Goal: Task Accomplishment & Management: Manage account settings

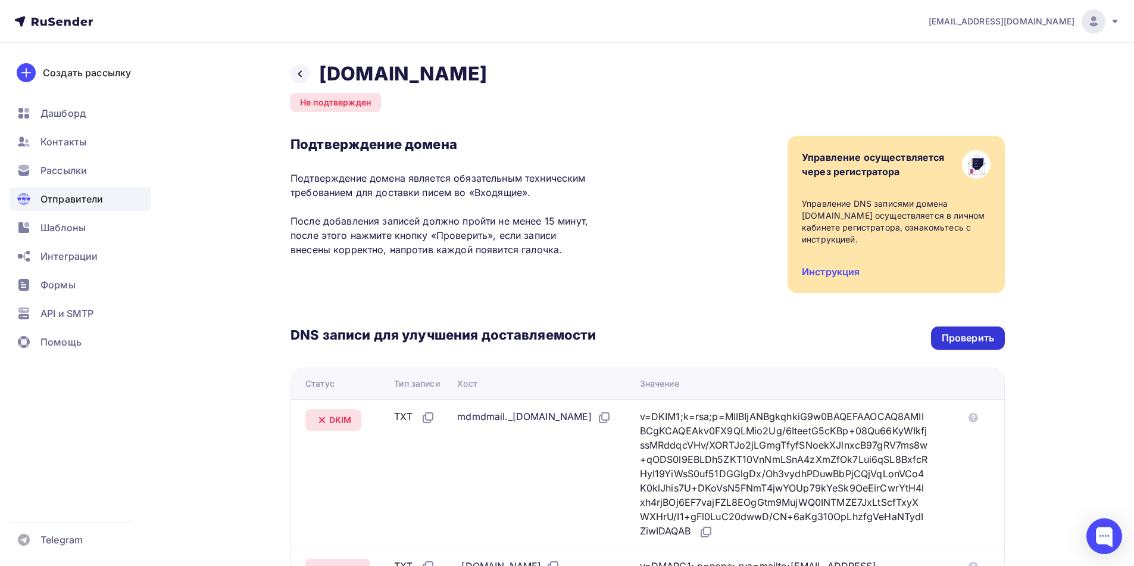
scroll to position [45, 0]
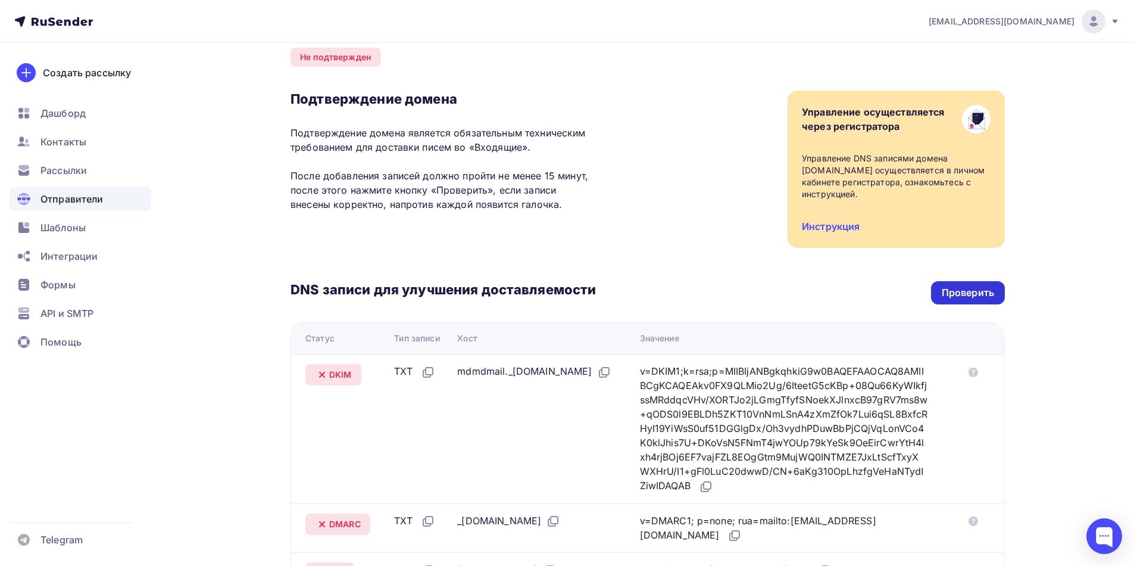
click at [963, 296] on div "Проверить" at bounding box center [968, 293] width 52 height 14
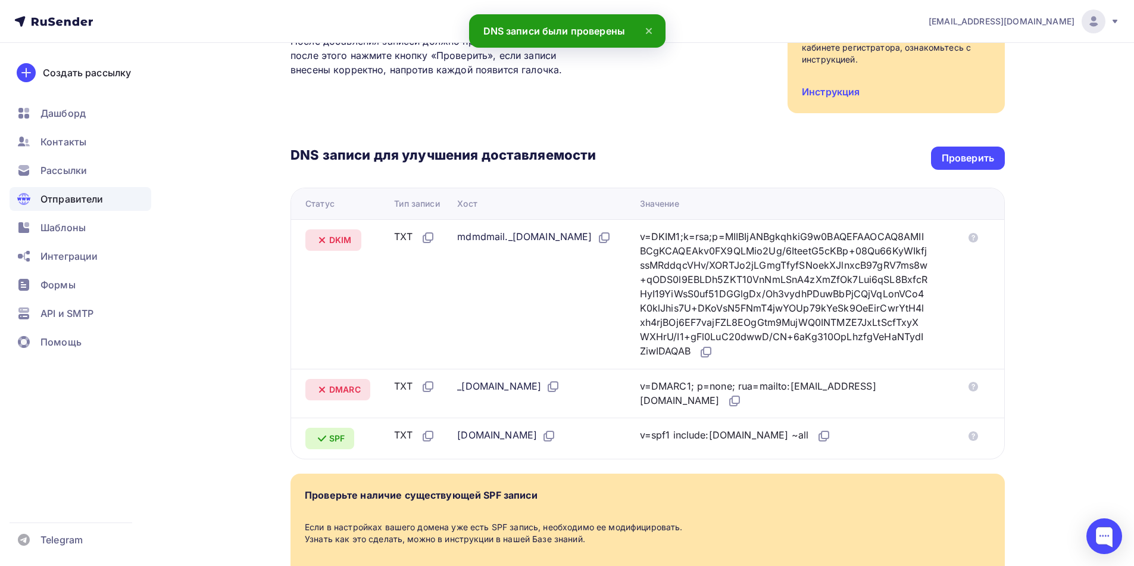
scroll to position [164, 0]
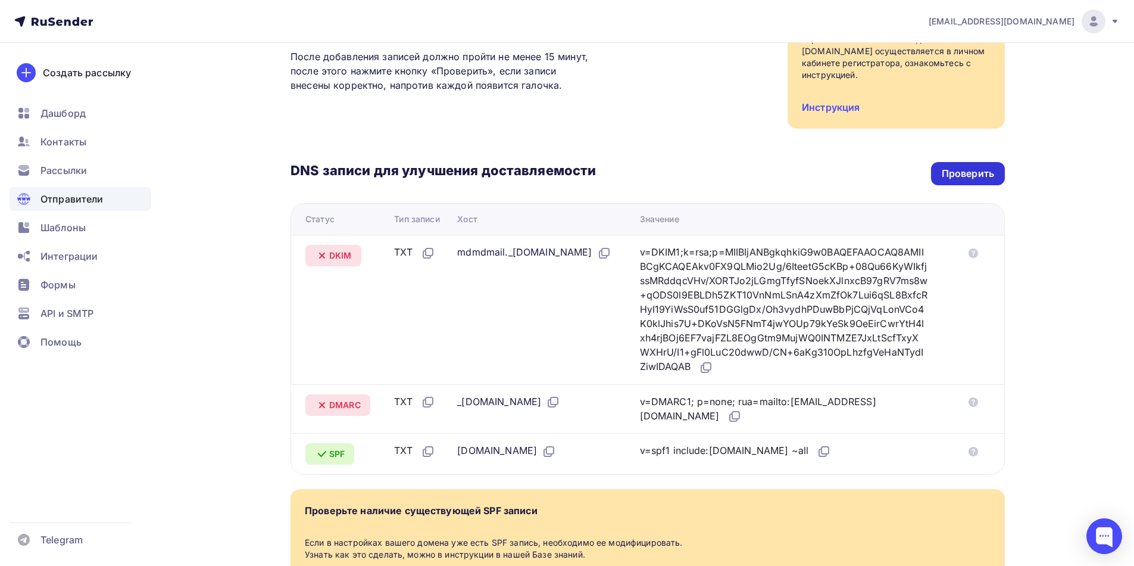
click at [953, 174] on div "Проверить" at bounding box center [968, 174] width 52 height 14
click at [967, 172] on div "Проверить" at bounding box center [968, 174] width 52 height 14
click at [974, 179] on div "Проверить" at bounding box center [968, 174] width 52 height 14
click at [739, 417] on icon at bounding box center [735, 414] width 7 height 7
click at [965, 173] on div "Проверить" at bounding box center [968, 174] width 52 height 14
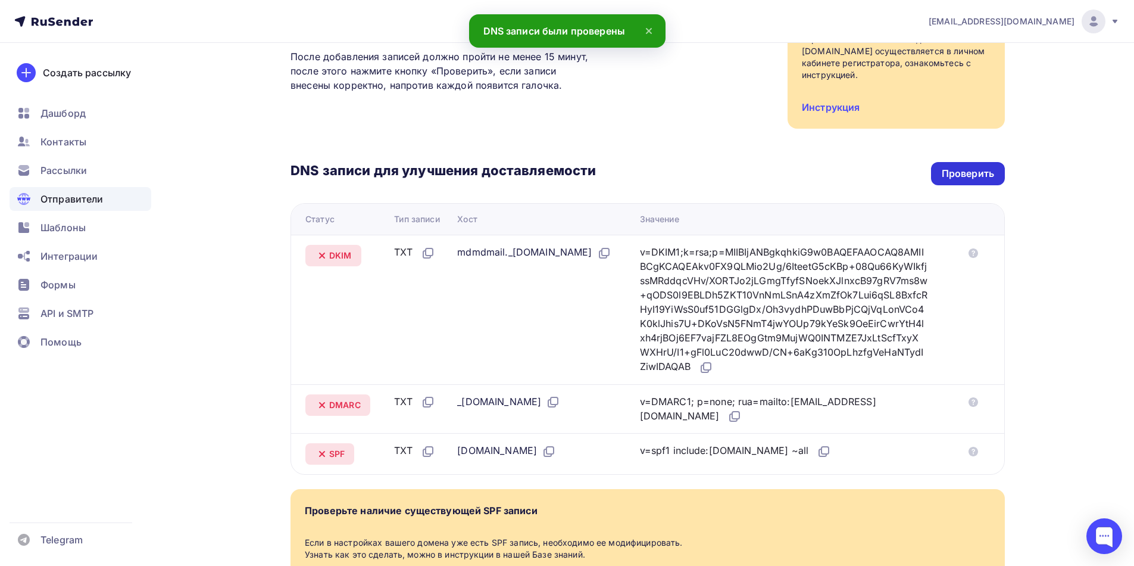
click at [961, 174] on div "Проверить" at bounding box center [968, 174] width 52 height 14
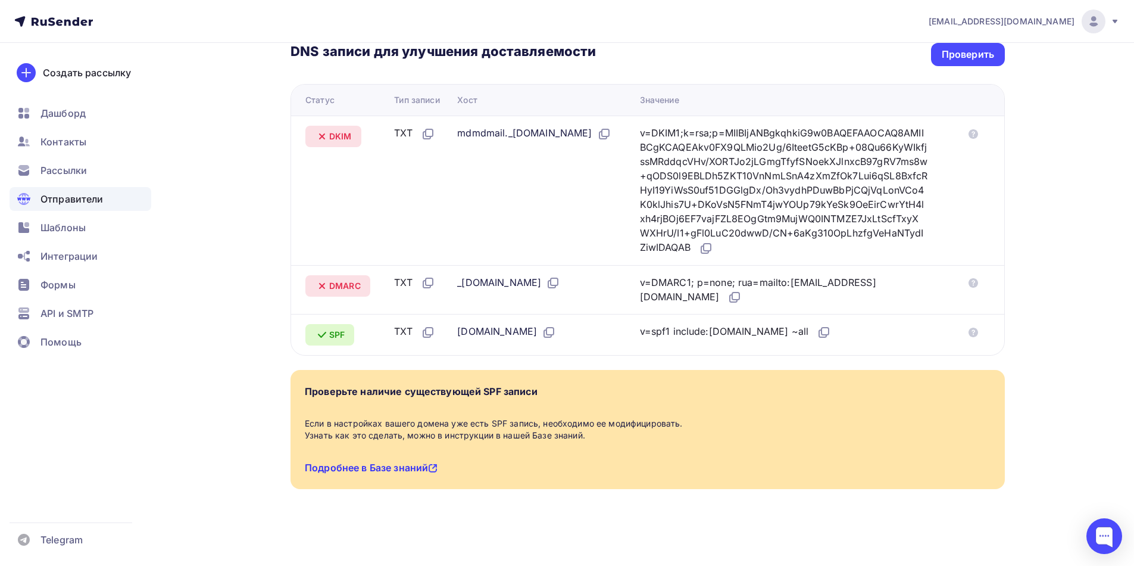
click at [376, 468] on link "Подробнее в Базе знаний" at bounding box center [371, 467] width 133 height 12
click at [977, 54] on div "Проверить" at bounding box center [968, 55] width 52 height 14
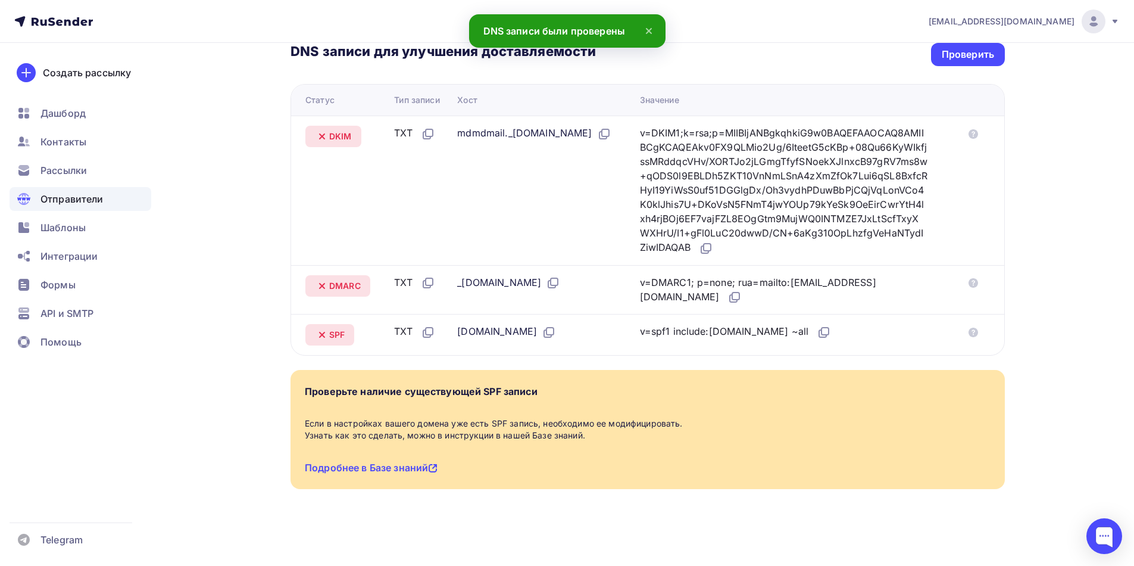
click at [1039, 447] on div "Назад stroy-corporation.ru Не подтвержден Подтверждение домена Подтверждение до…" at bounding box center [567, 162] width 976 height 806
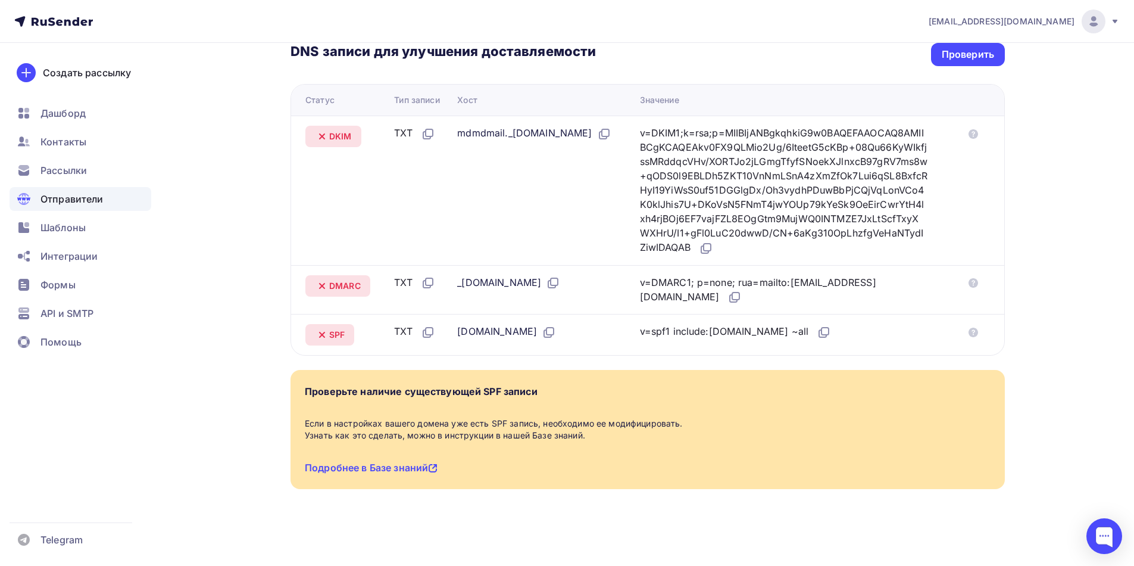
click at [1034, 449] on div "Назад stroy-corporation.ru Не подтвержден Подтверждение домена Подтверждение до…" at bounding box center [567, 162] width 976 height 806
click at [1035, 448] on div "Назад stroy-corporation.ru Не подтвержден Подтверждение домена Подтверждение до…" at bounding box center [567, 162] width 976 height 806
click at [1034, 447] on div "Назад stroy-corporation.ru Не подтвержден Подтверждение домена Подтверждение до…" at bounding box center [567, 162] width 976 height 806
click at [817, 333] on icon at bounding box center [824, 332] width 14 height 14
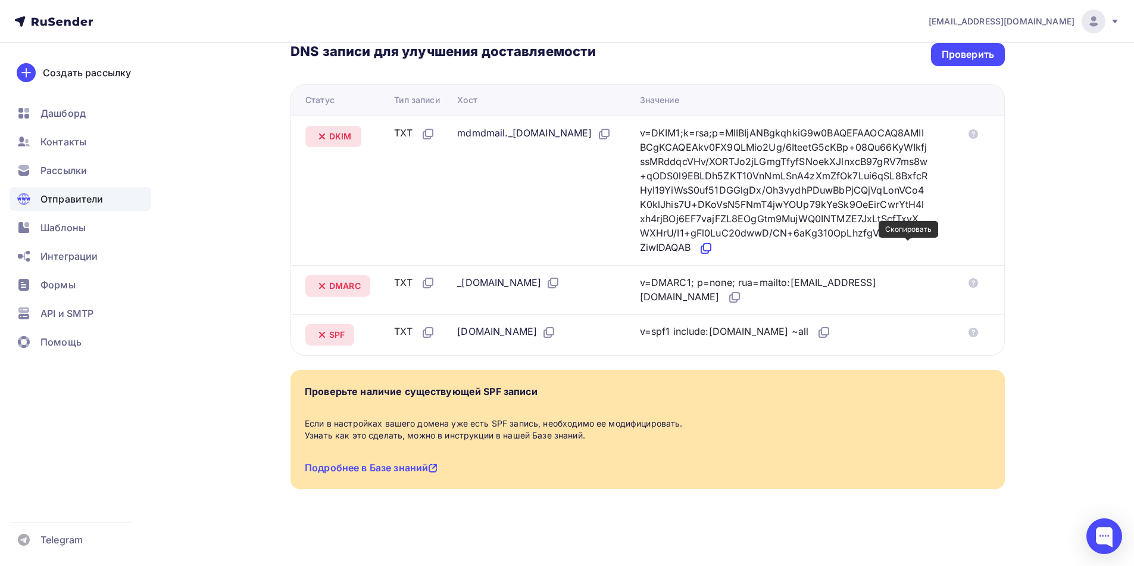
click at [713, 247] on icon at bounding box center [706, 248] width 14 height 14
click at [742, 299] on icon at bounding box center [735, 297] width 14 height 14
click at [962, 57] on div "Проверить" at bounding box center [968, 55] width 52 height 14
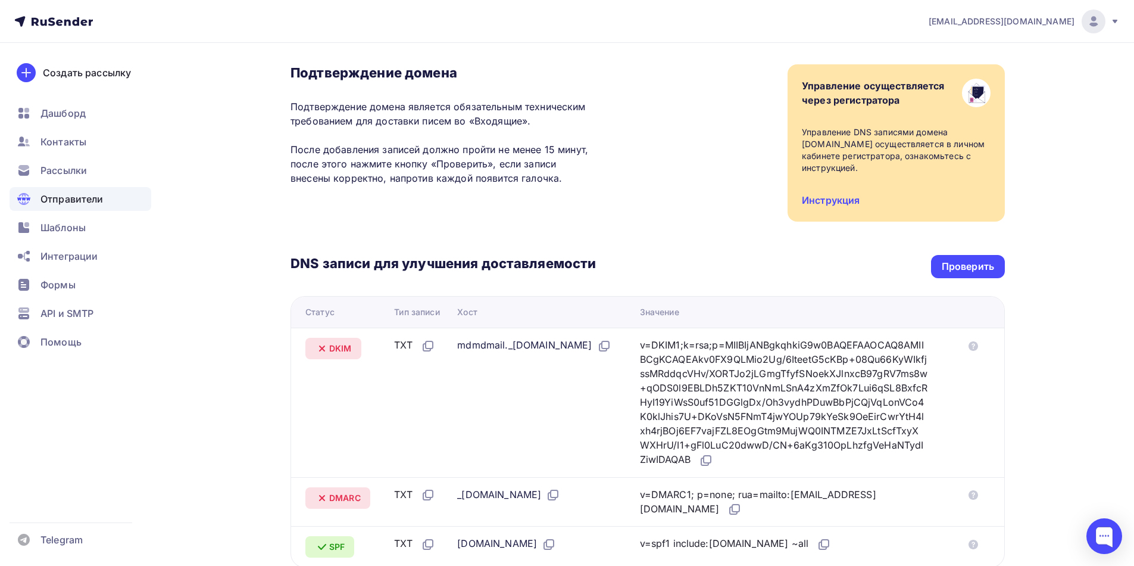
scroll to position [0, 0]
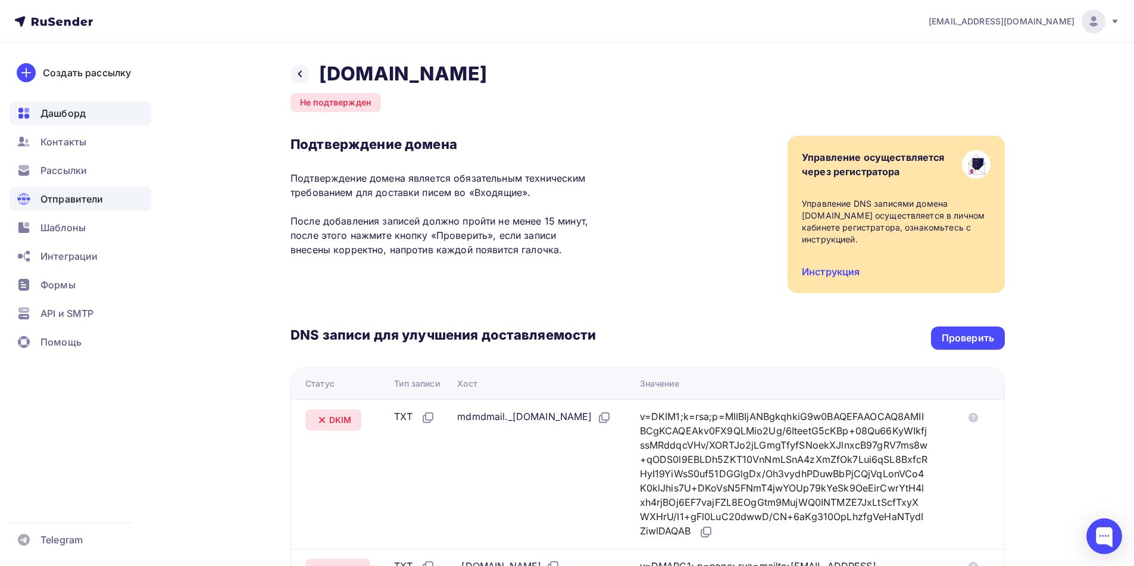
click at [60, 116] on span "Дашборд" at bounding box center [62, 113] width 45 height 14
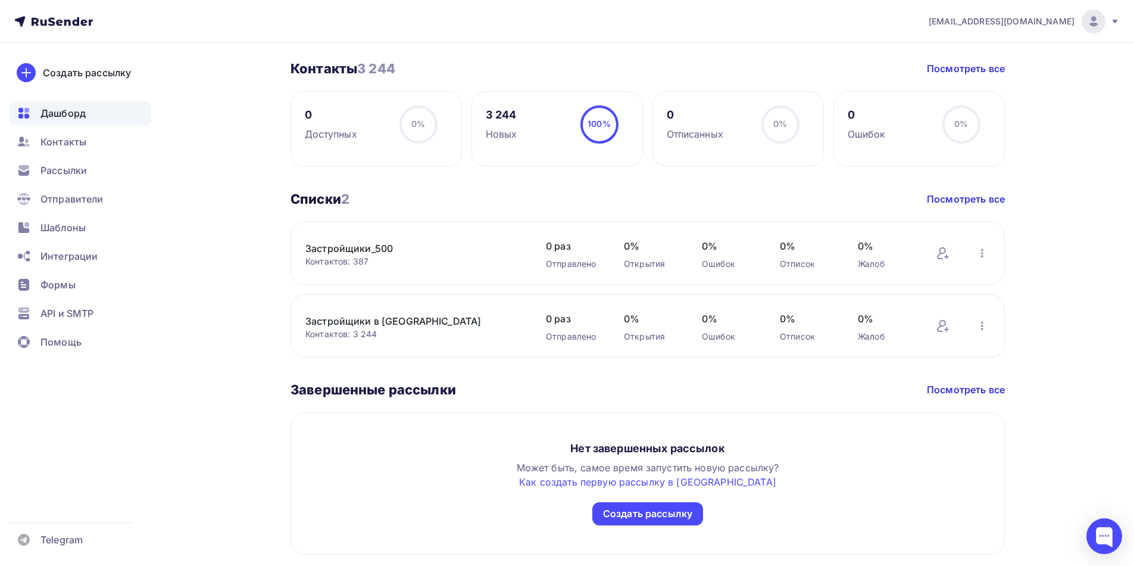
scroll to position [489, 0]
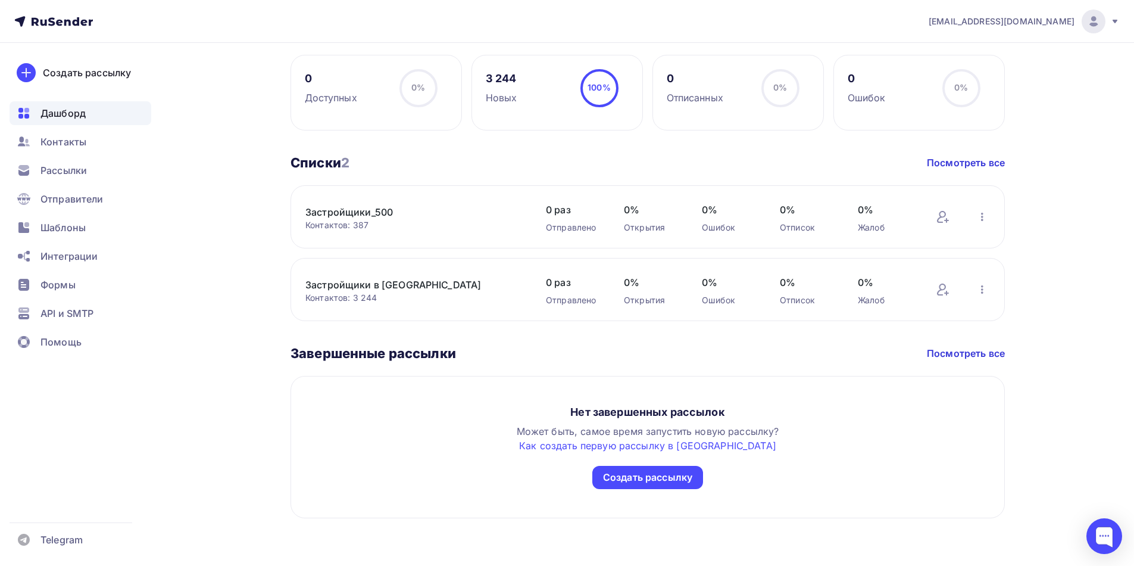
click at [342, 211] on link "Застройщики_500" at bounding box center [406, 212] width 202 height 14
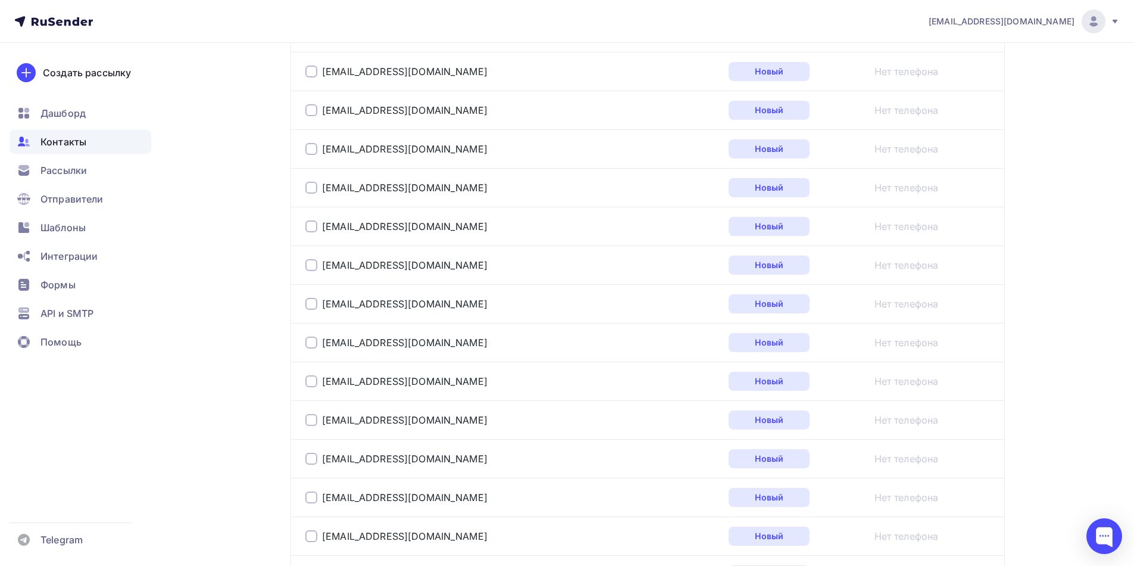
scroll to position [1911, 0]
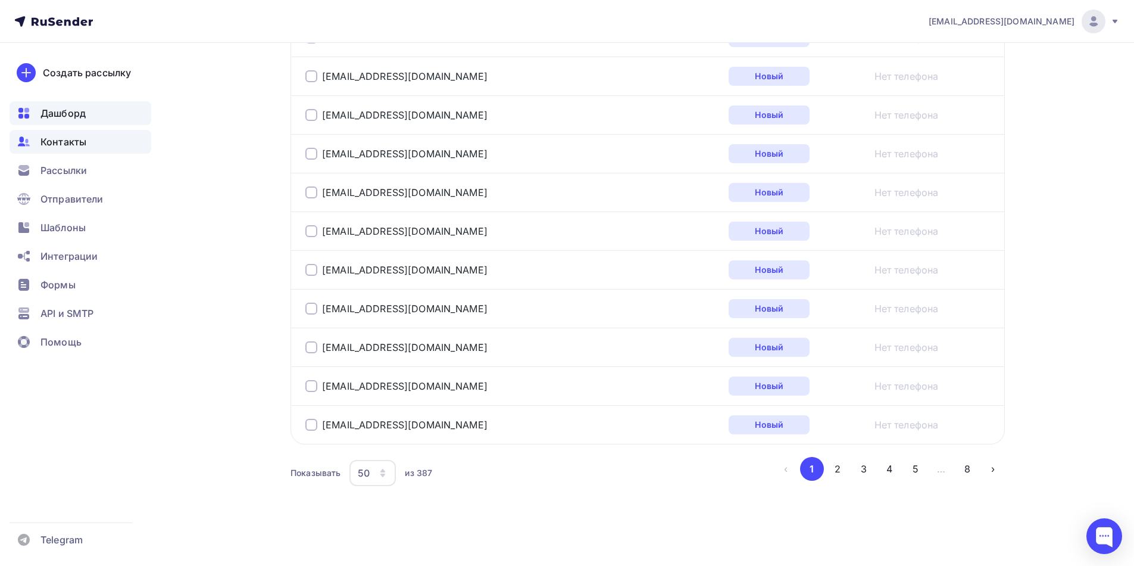
click at [70, 114] on span "Дашборд" at bounding box center [62, 113] width 45 height 14
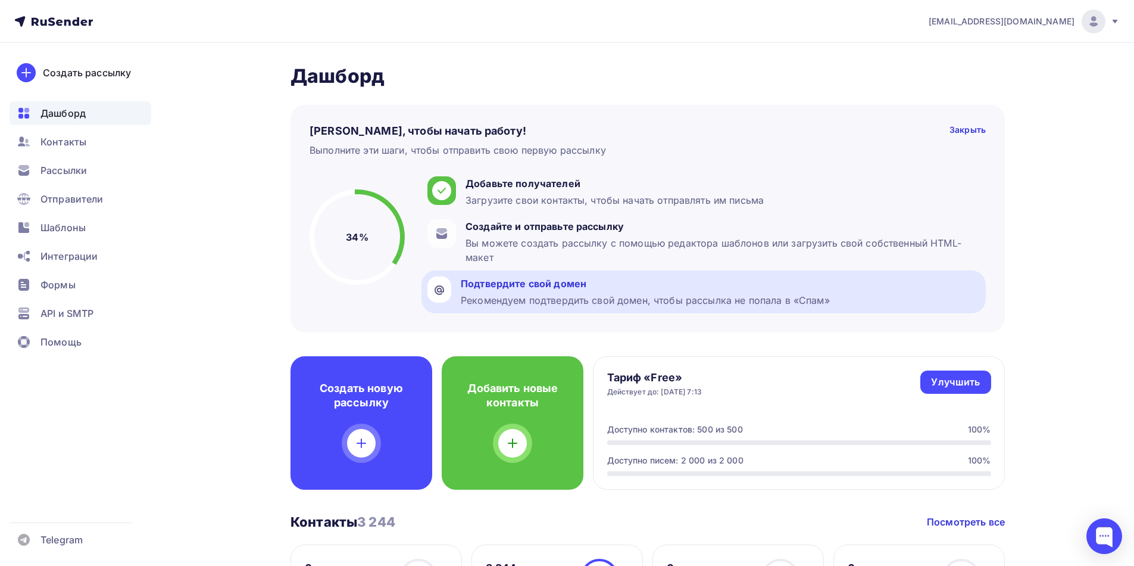
click at [550, 283] on div "Подтвердите свой домен" at bounding box center [645, 283] width 369 height 14
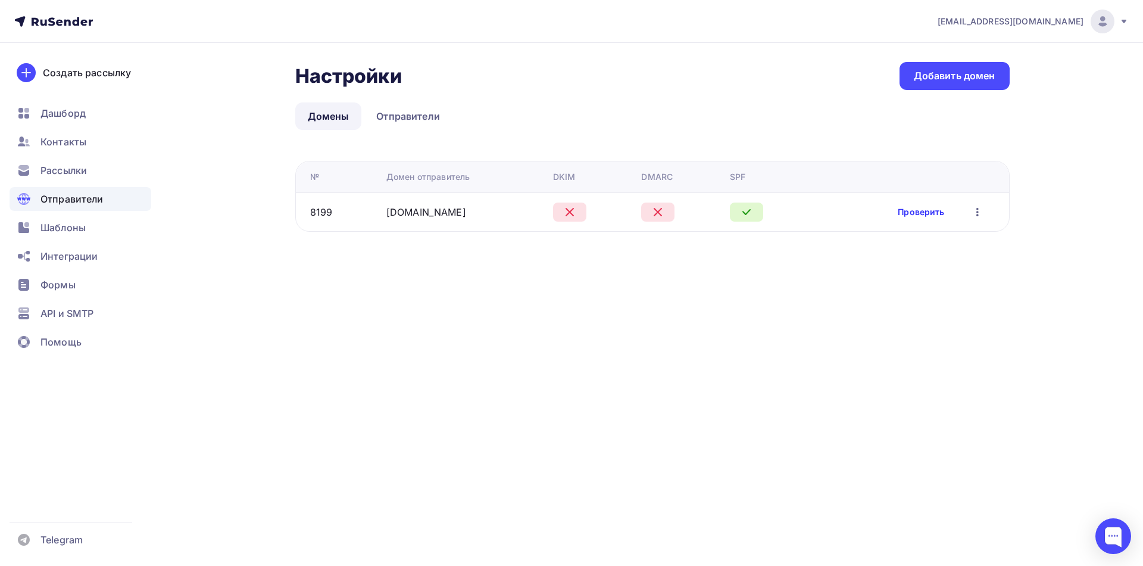
click at [922, 213] on link "Проверить" at bounding box center [921, 212] width 46 height 12
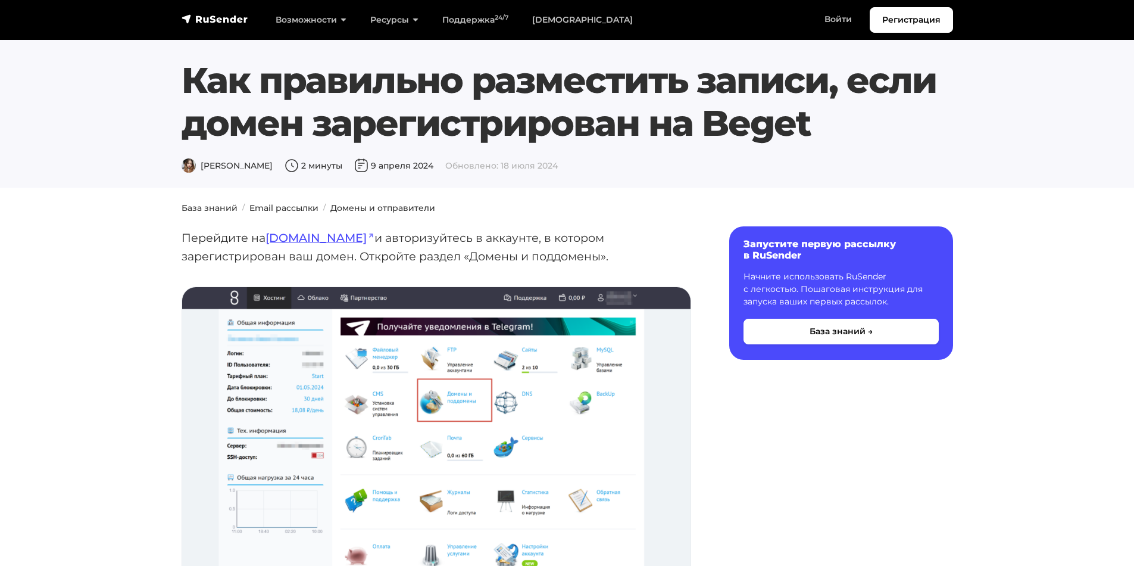
scroll to position [3751, 0]
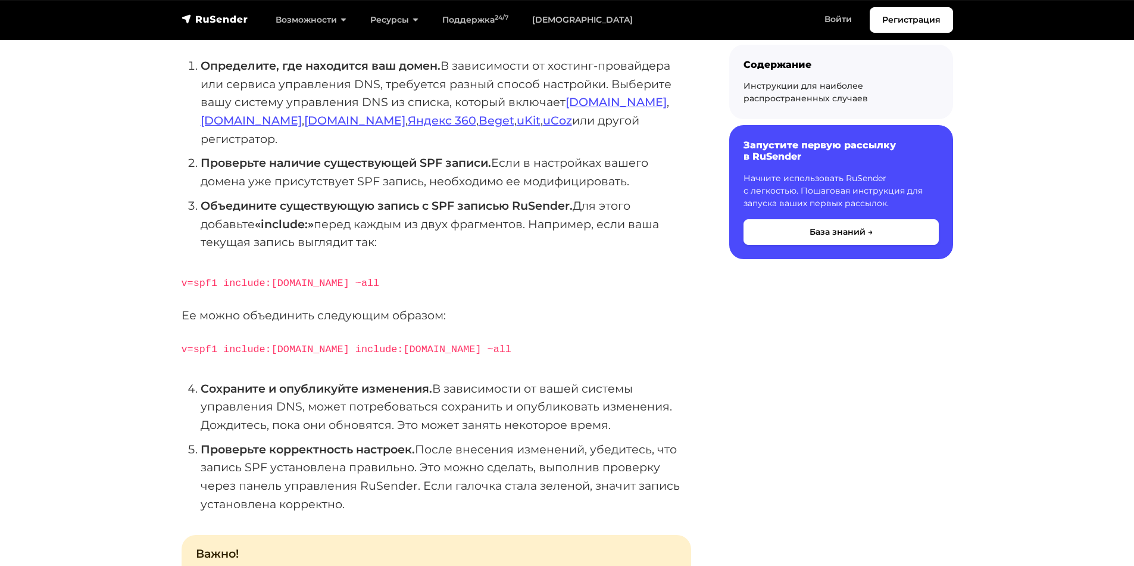
scroll to position [238, 0]
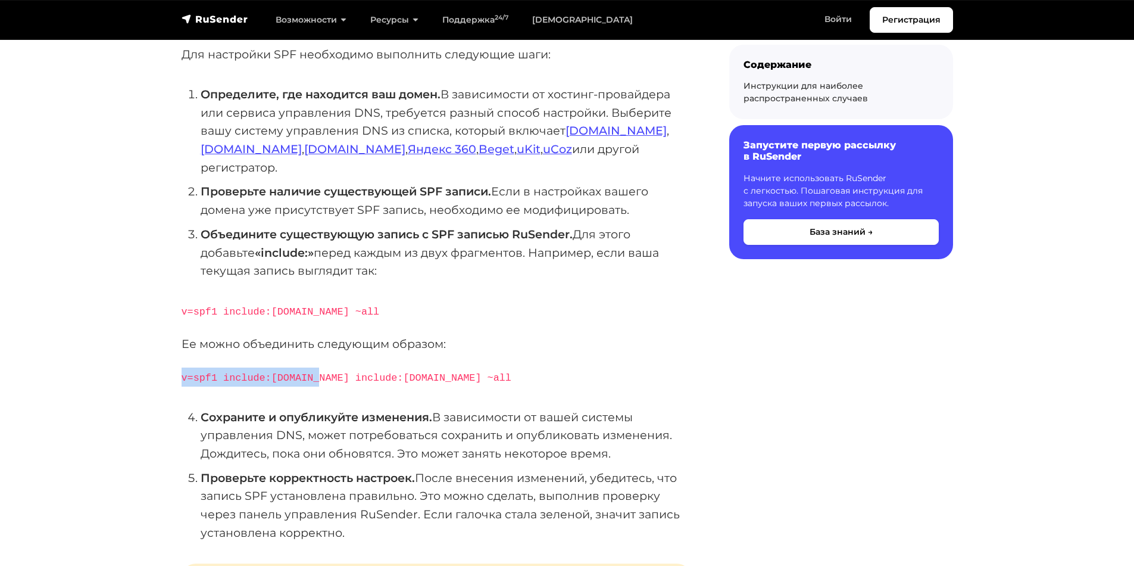
drag, startPoint x: 319, startPoint y: 356, endPoint x: 166, endPoint y: 361, distance: 153.7
click at [166, 361] on section "База знаний Email рассылки Домены и отправители SPF (Sender Policy Framework) —…" at bounding box center [567, 571] width 1134 height 1244
copy code "v=spf1 include:rsndr.ru"
